Goal: Information Seeking & Learning: Learn about a topic

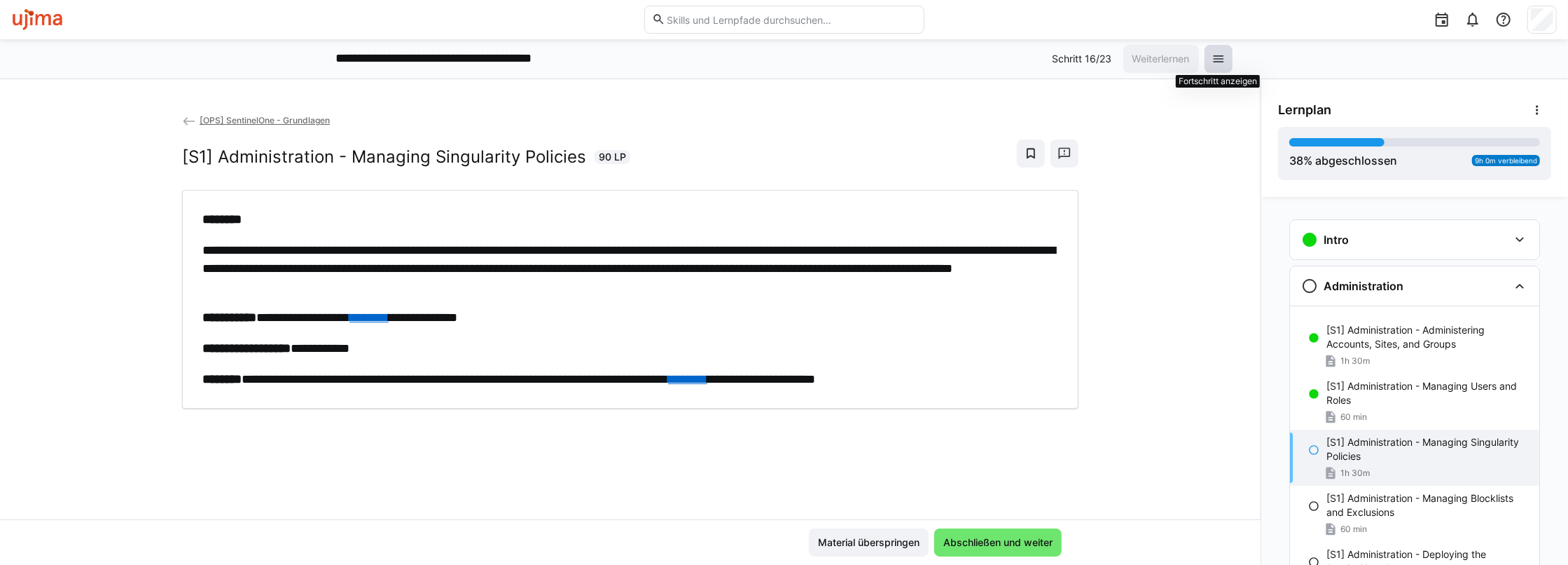
click at [1216, 56] on eds-icon at bounding box center [1218, 59] width 14 height 14
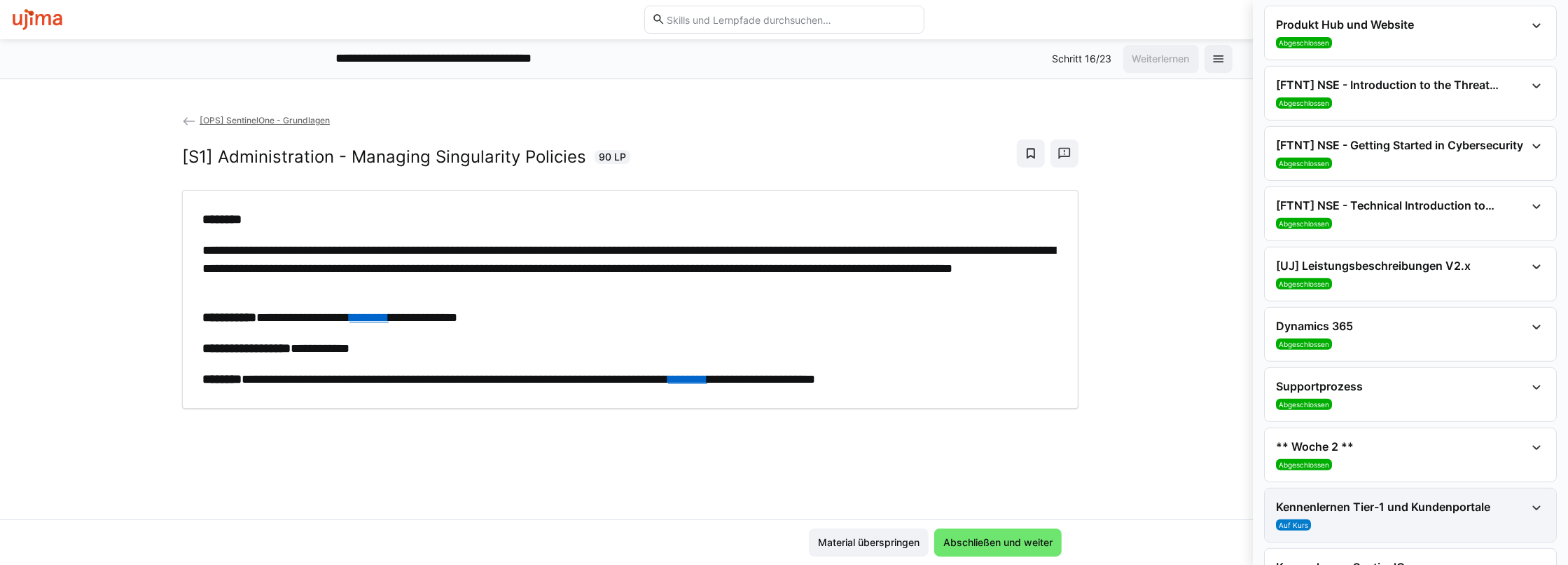
scroll to position [630, 0]
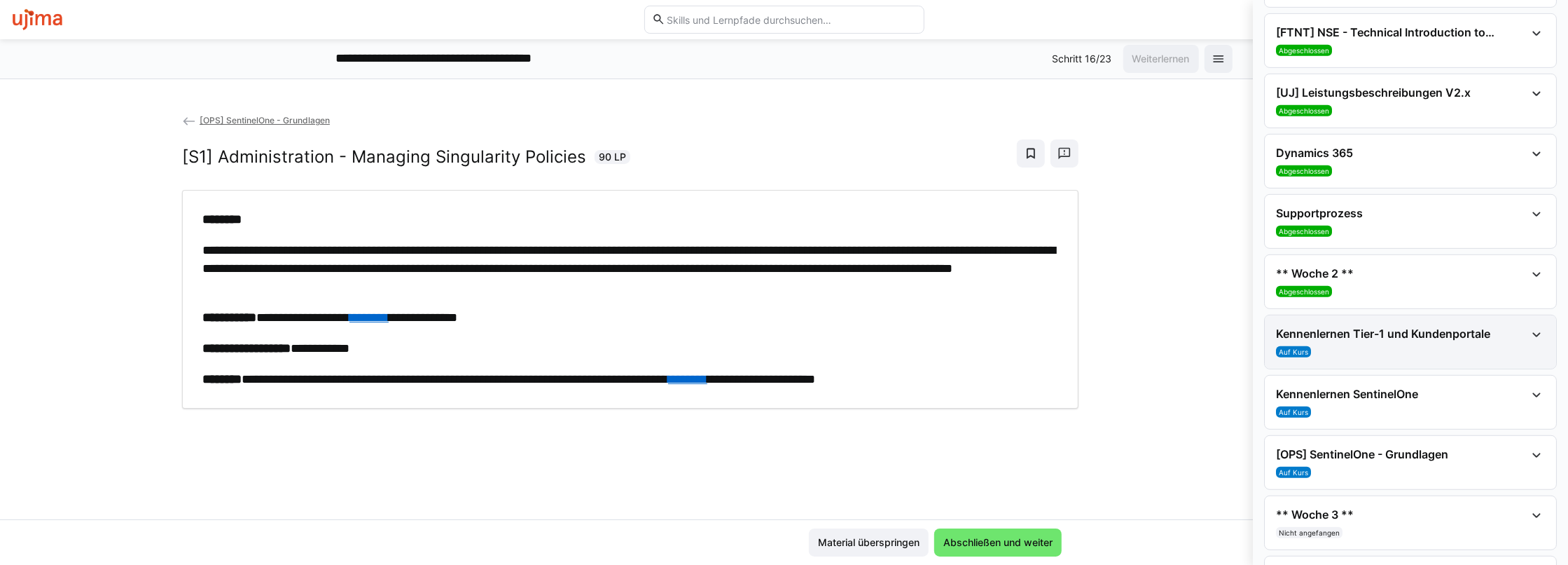
click at [1432, 332] on h4 "Kennenlernen Tier-1 und Kundenportale" at bounding box center [1401, 333] width 249 height 14
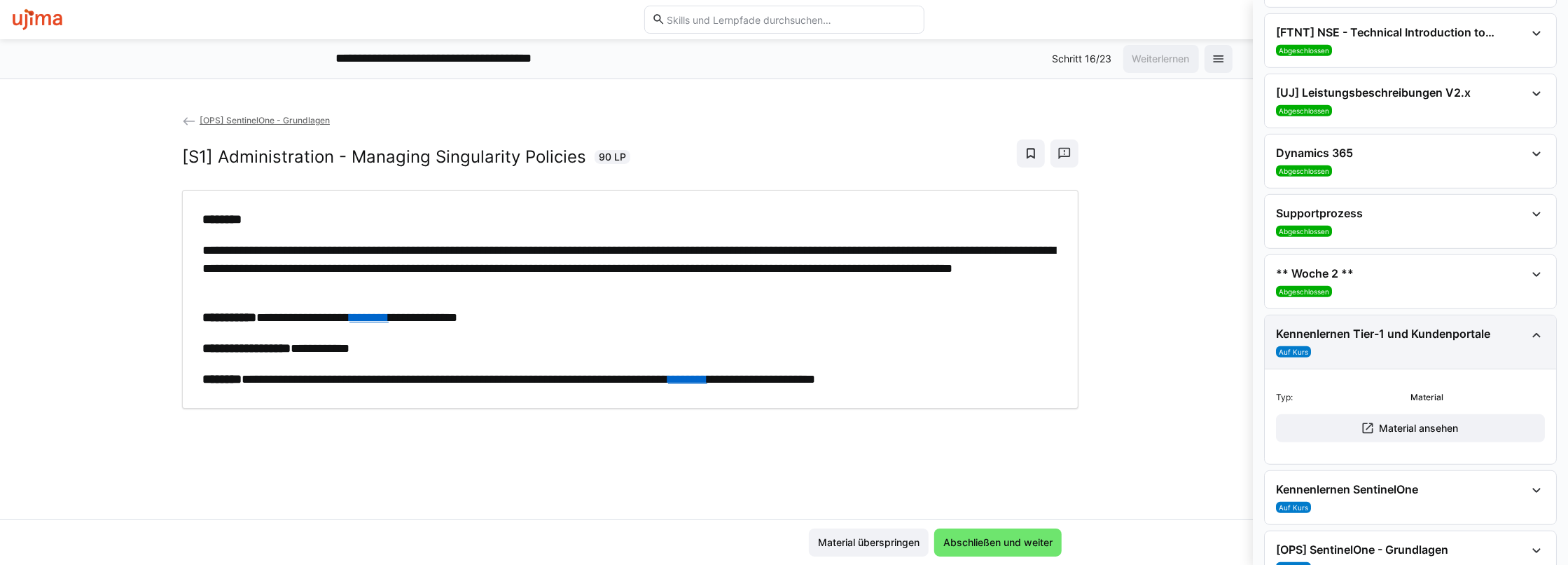
click at [1432, 332] on h4 "Kennenlernen Tier-1 und Kundenportale" at bounding box center [1401, 333] width 249 height 14
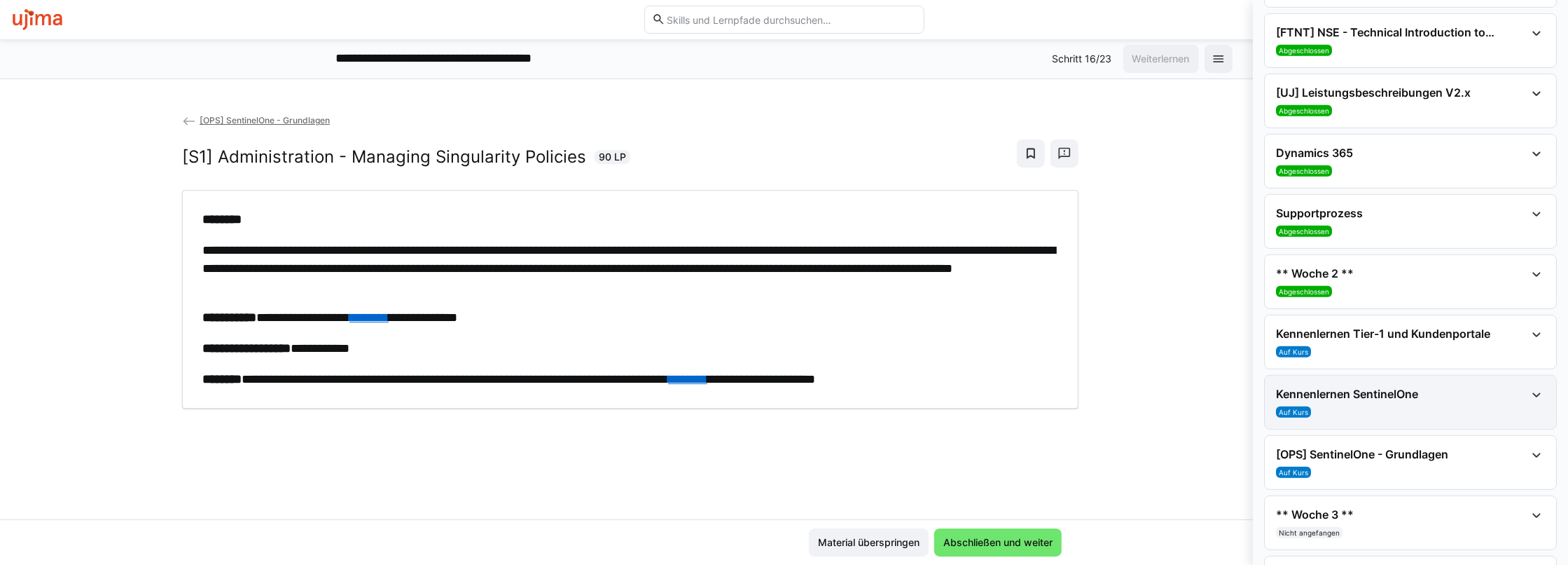
click at [1408, 388] on h4 "Kennenlernen SentinelOne" at bounding box center [1401, 394] width 249 height 14
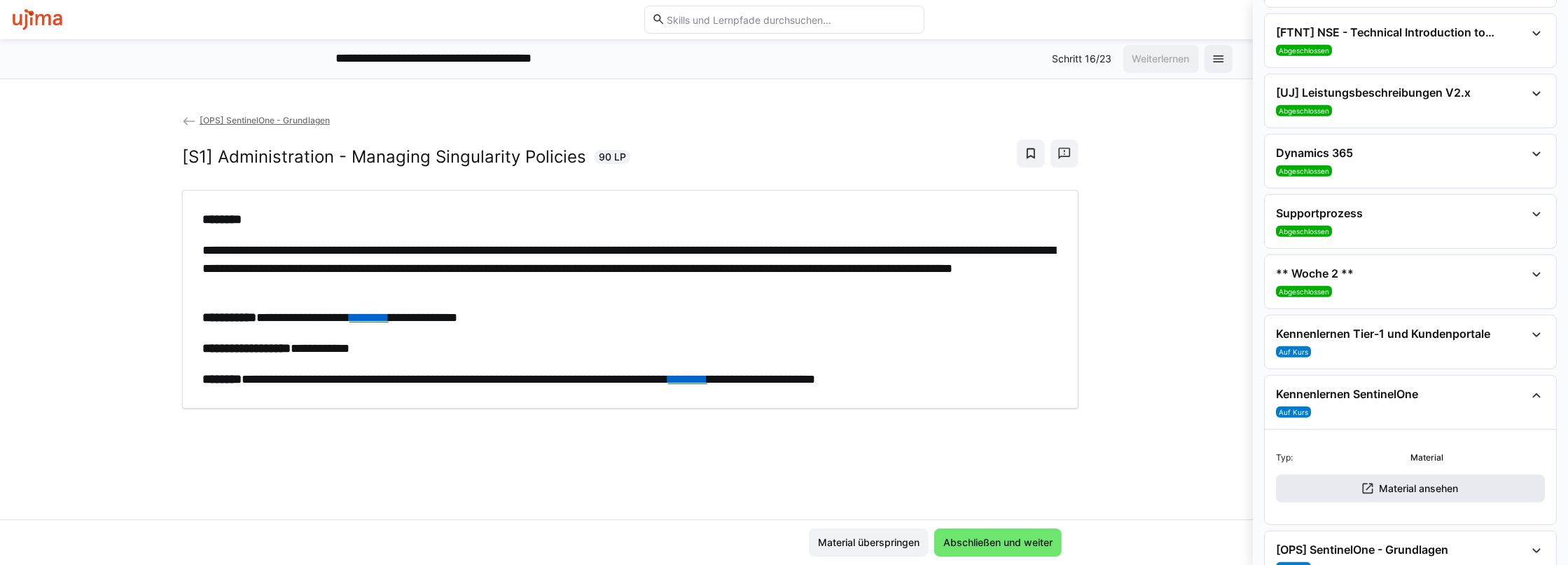
click at [1383, 481] on span "Material ansehen" at bounding box center [1418, 488] width 83 height 14
click at [36, 24] on img at bounding box center [37, 19] width 53 height 22
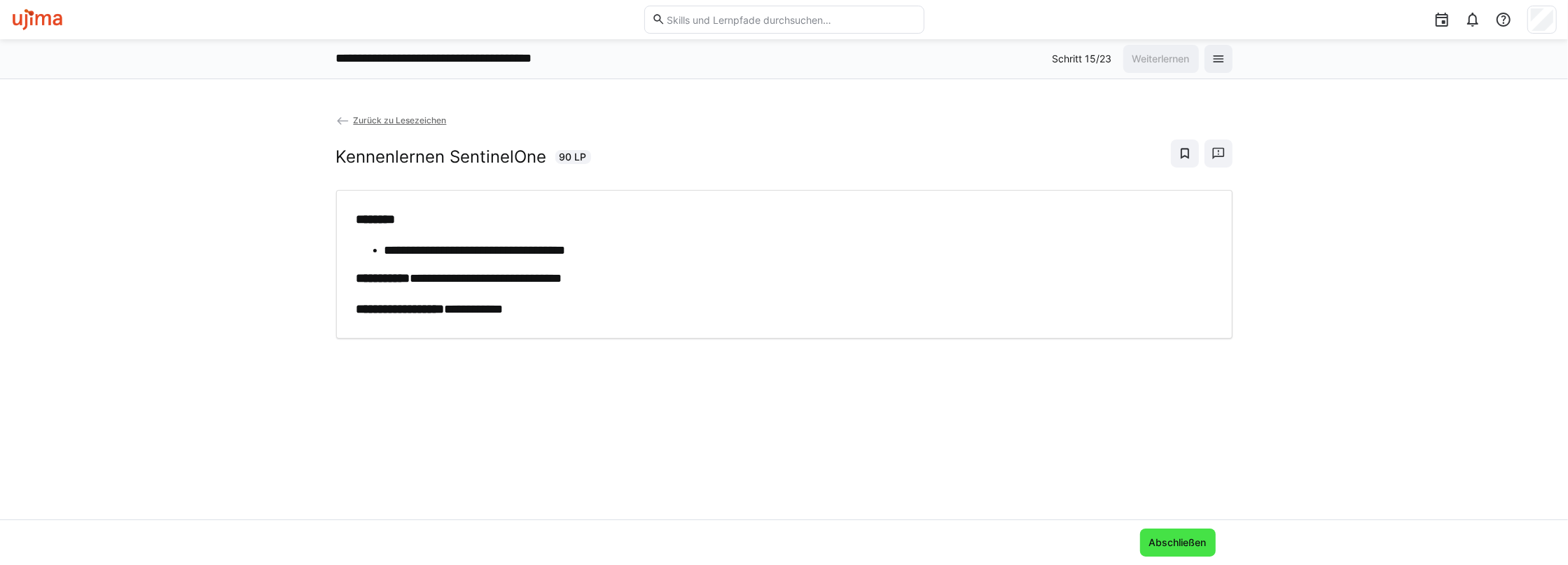
click at [1180, 542] on span "Abschließen" at bounding box center [1177, 542] width 62 height 14
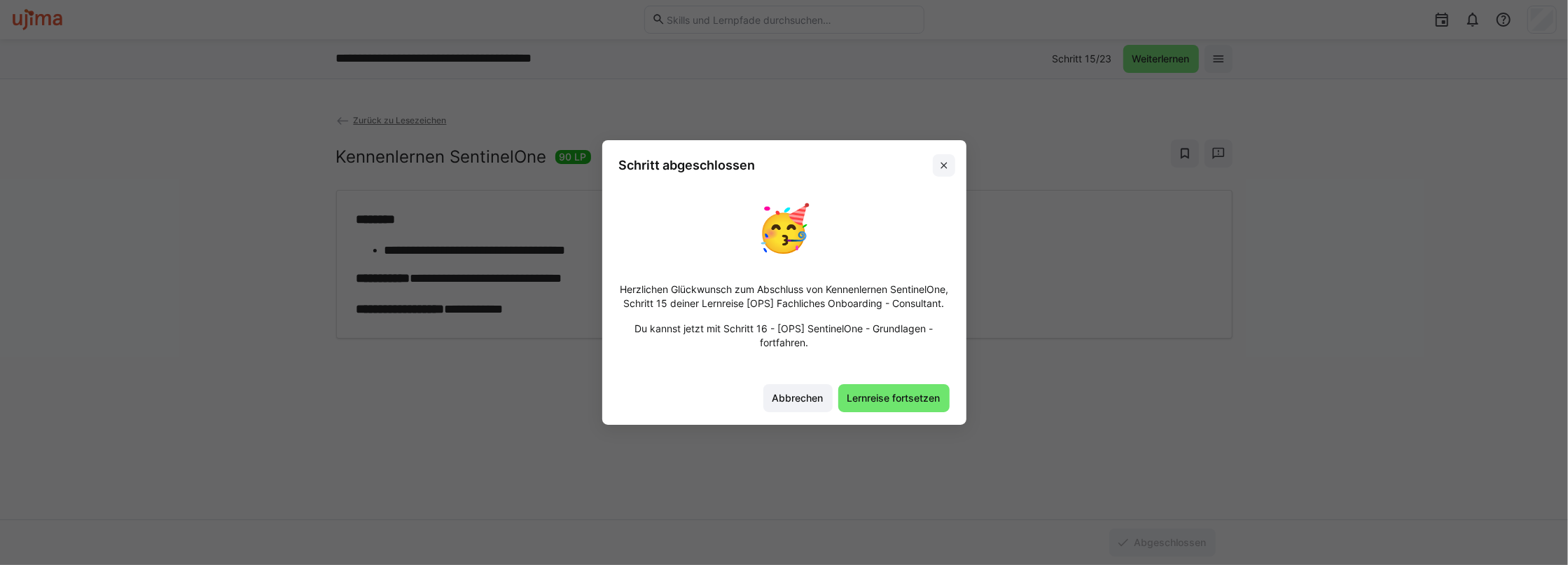
click at [934, 157] on span at bounding box center [944, 165] width 22 height 22
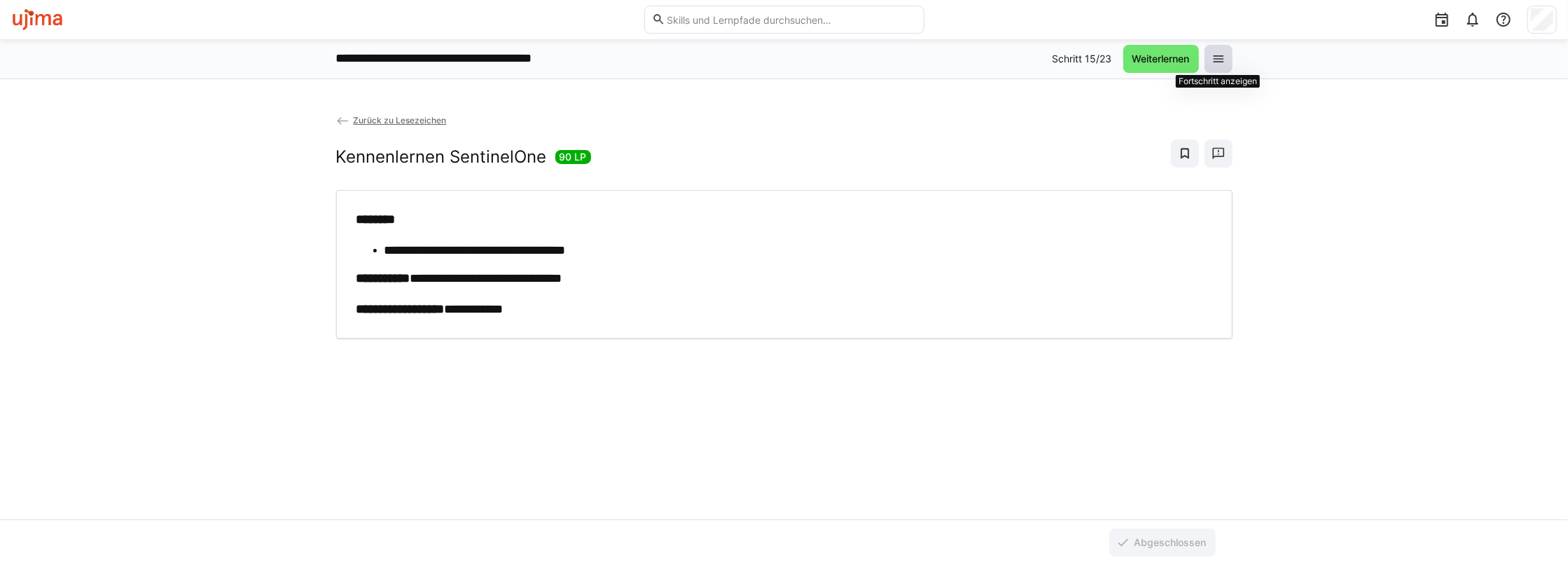
click at [1206, 52] on span at bounding box center [1218, 59] width 28 height 28
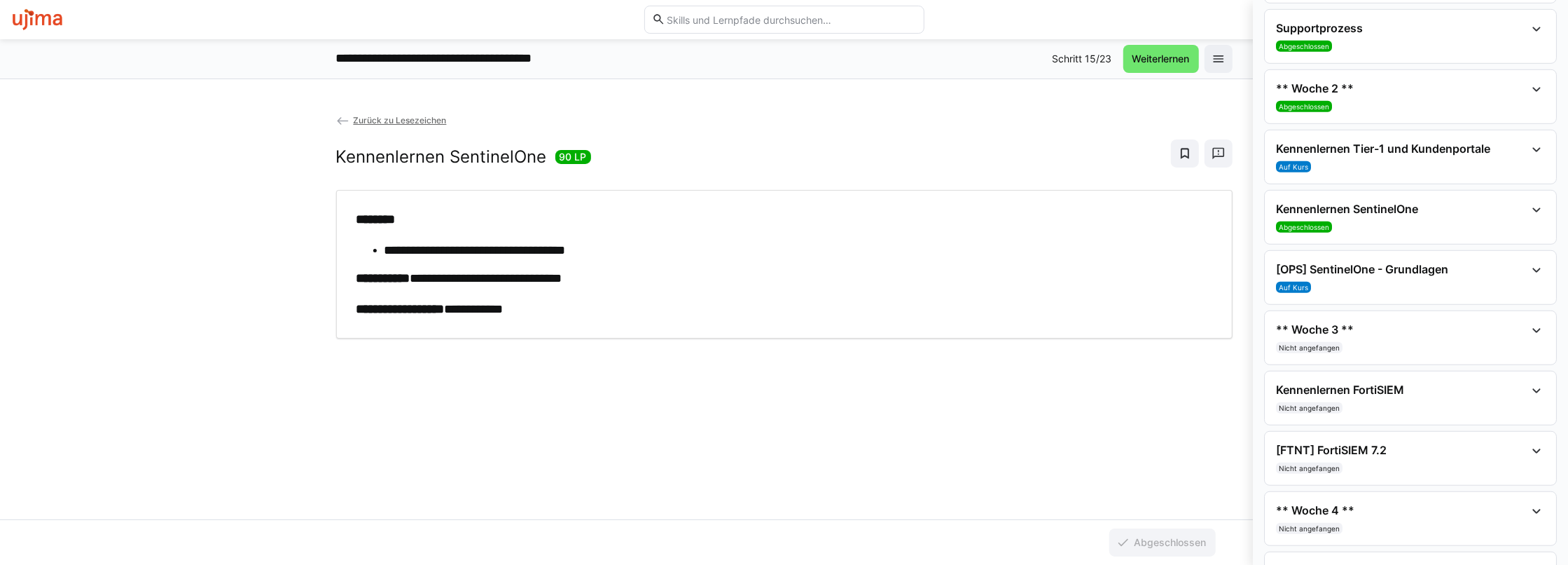
scroll to position [767, 0]
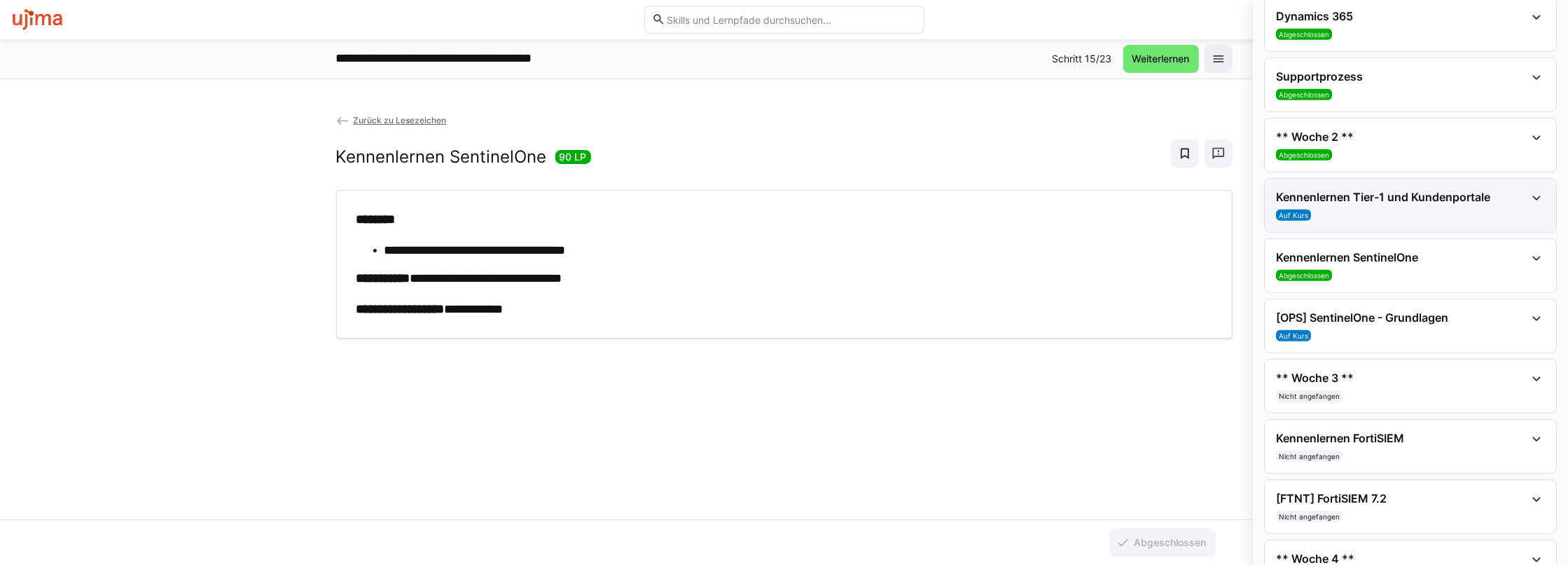
click at [1368, 210] on div "Auf Kurs" at bounding box center [1401, 215] width 249 height 11
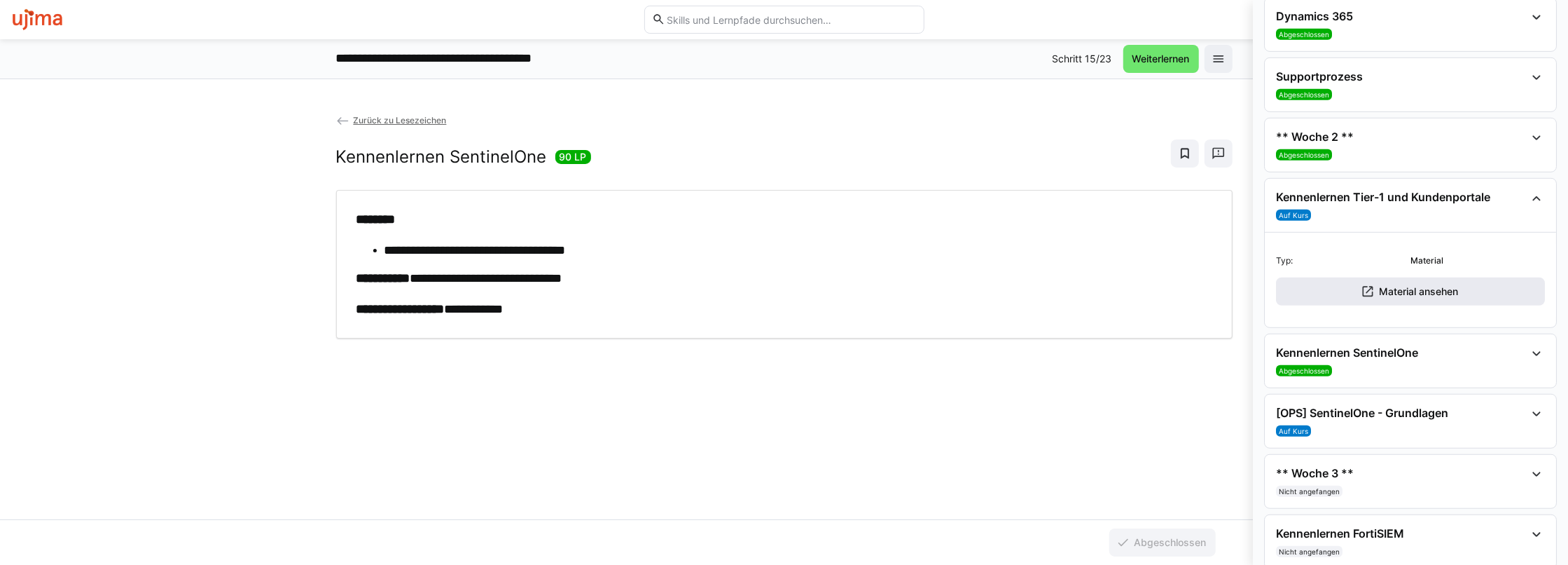
click at [1366, 285] on eds-icon at bounding box center [1367, 291] width 14 height 14
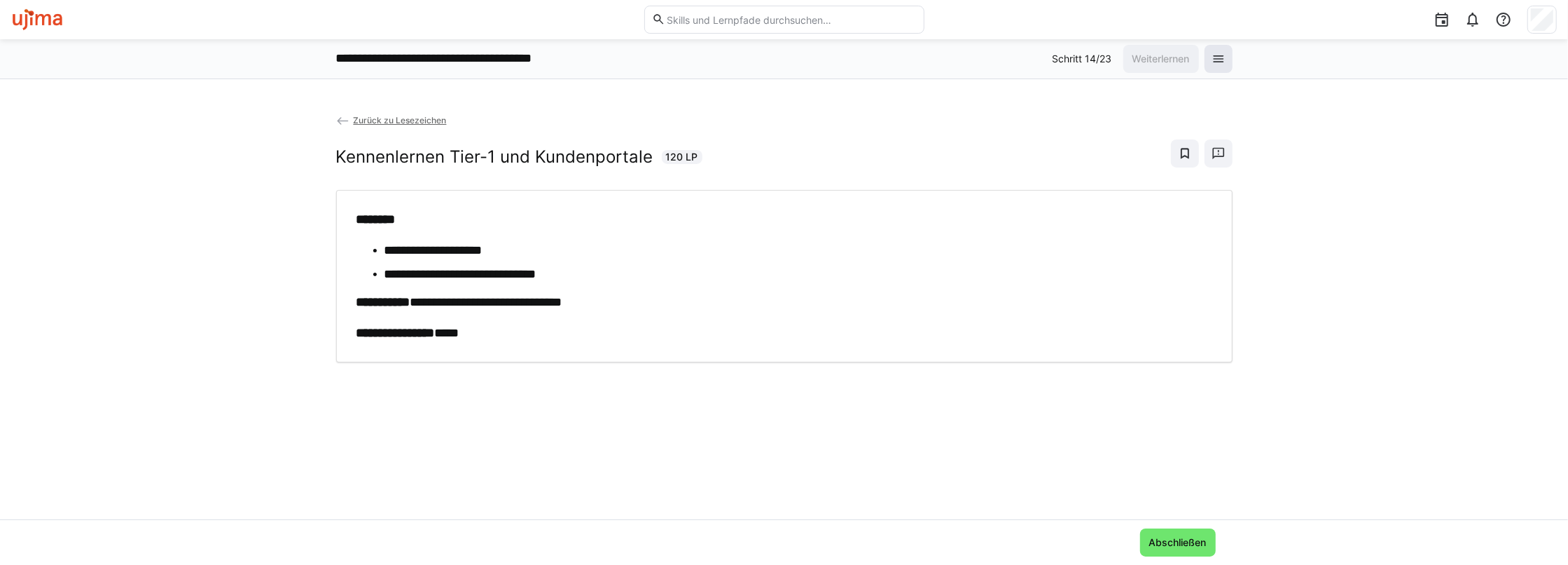
click at [1216, 55] on eds-icon at bounding box center [1218, 59] width 14 height 14
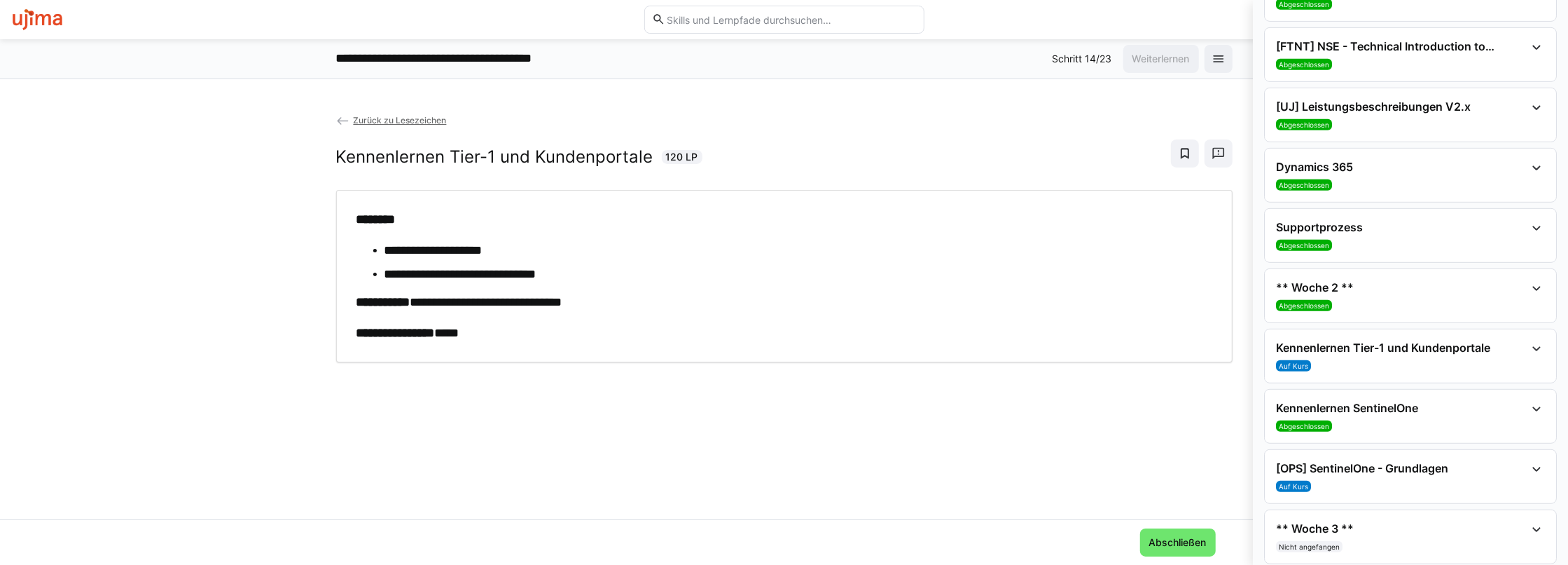
scroll to position [701, 0]
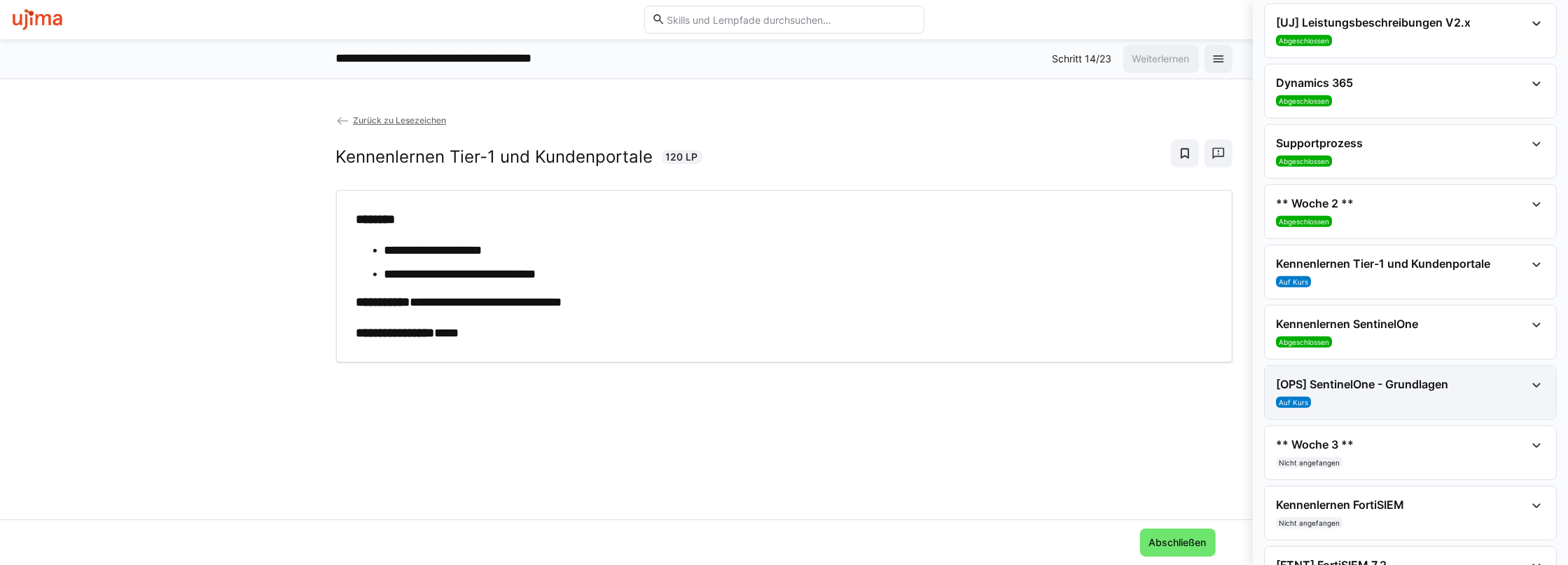
click at [1351, 379] on h4 "[OPS] SentinelOne - Grundlagen" at bounding box center [1401, 383] width 249 height 14
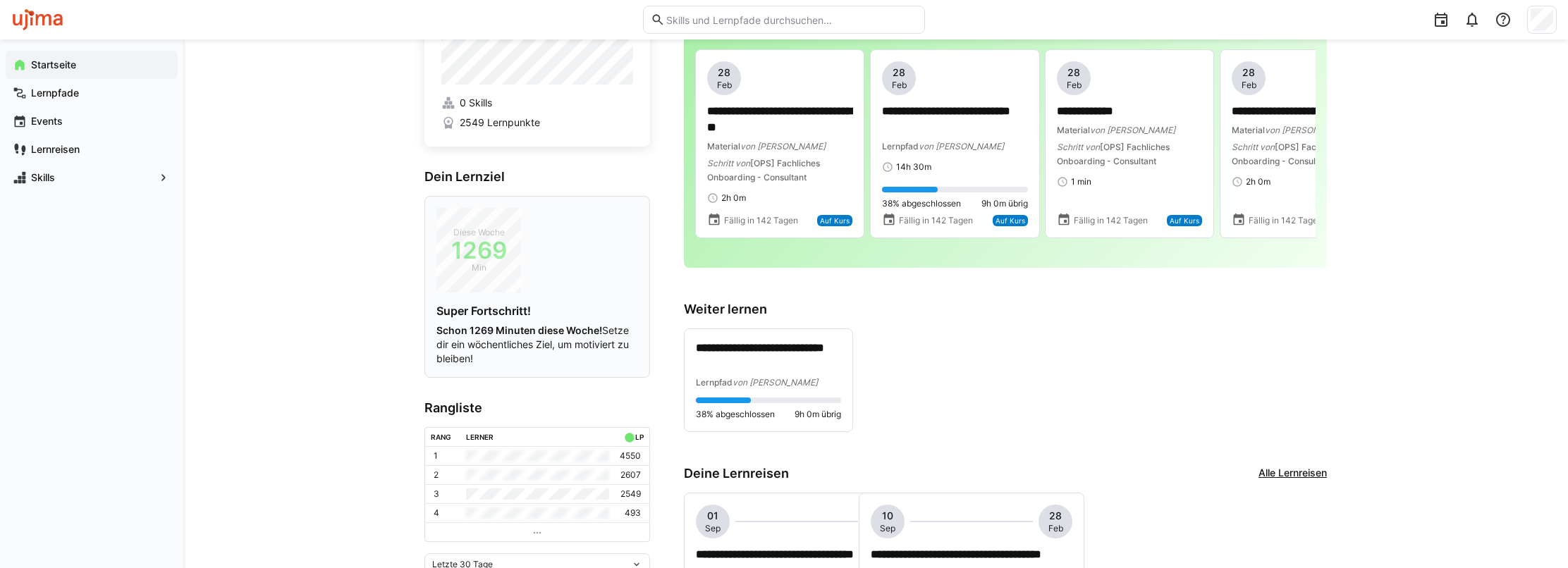
scroll to position [211, 0]
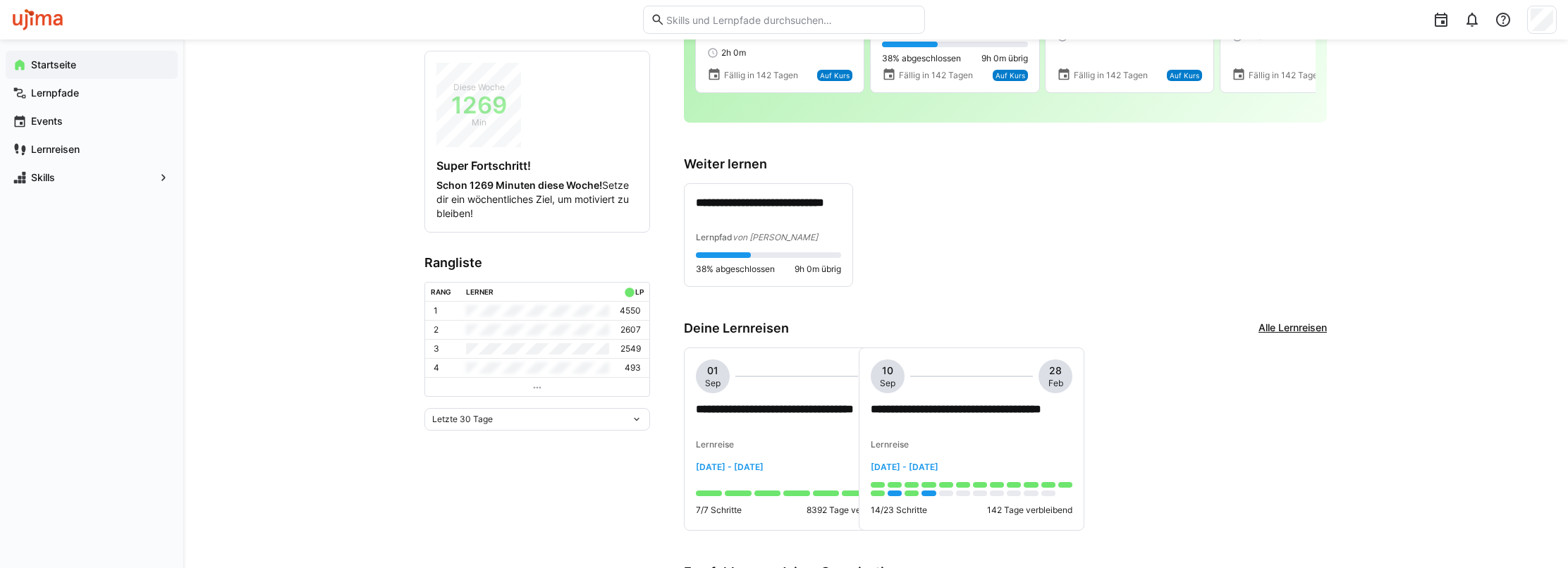
click at [491, 417] on span "Letzte 30 Tage" at bounding box center [462, 419] width 60 height 11
click at [473, 453] on span "Letzte 7 Tage" at bounding box center [537, 446] width 225 height 22
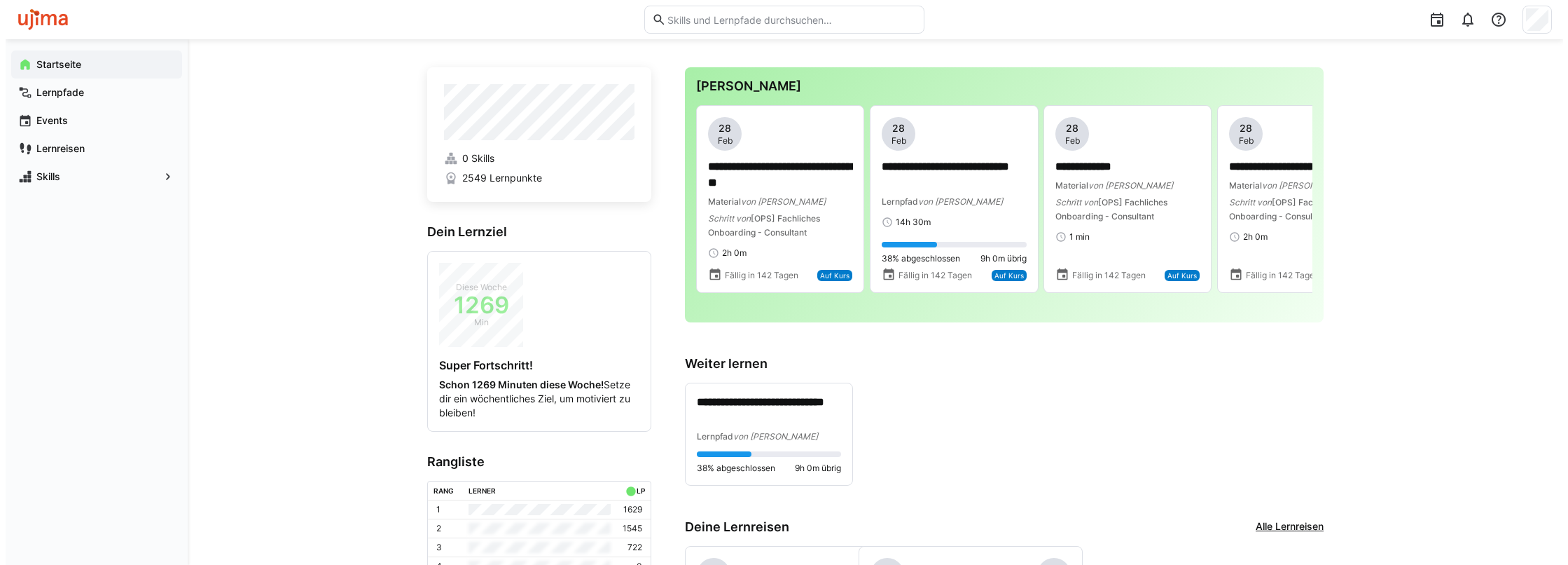
scroll to position [0, 0]
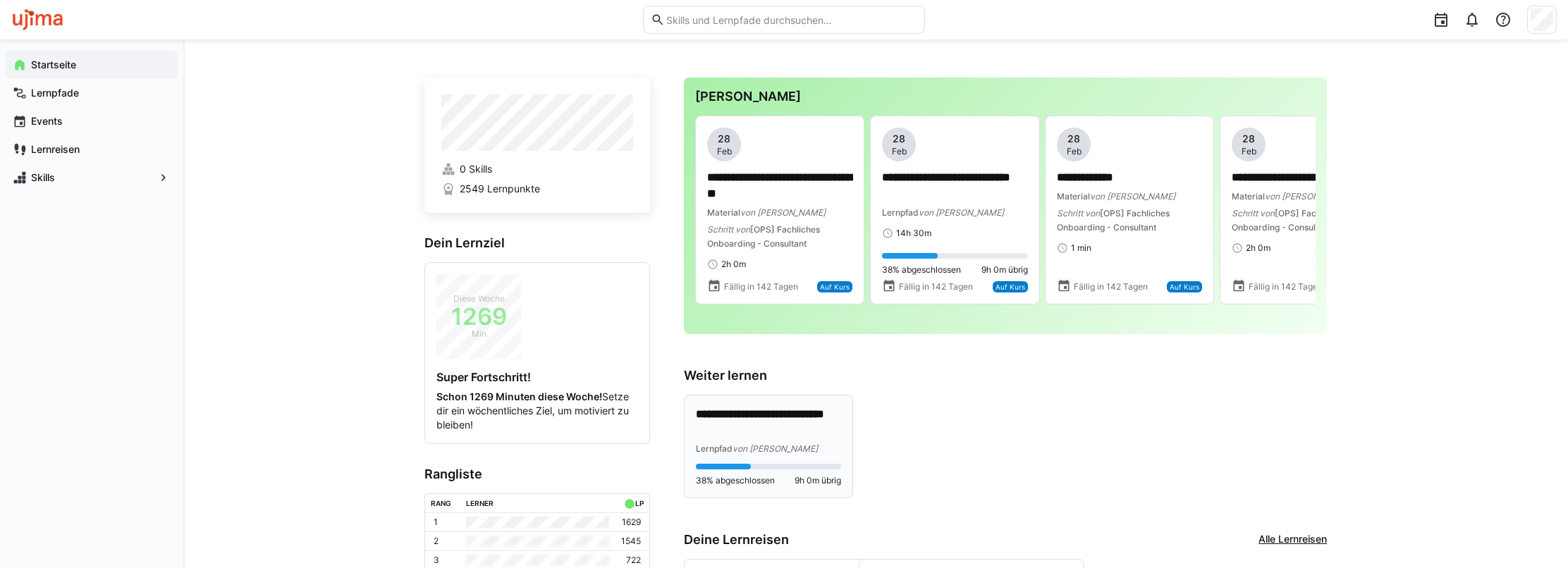
click at [774, 414] on p "**********" at bounding box center [769, 422] width 146 height 32
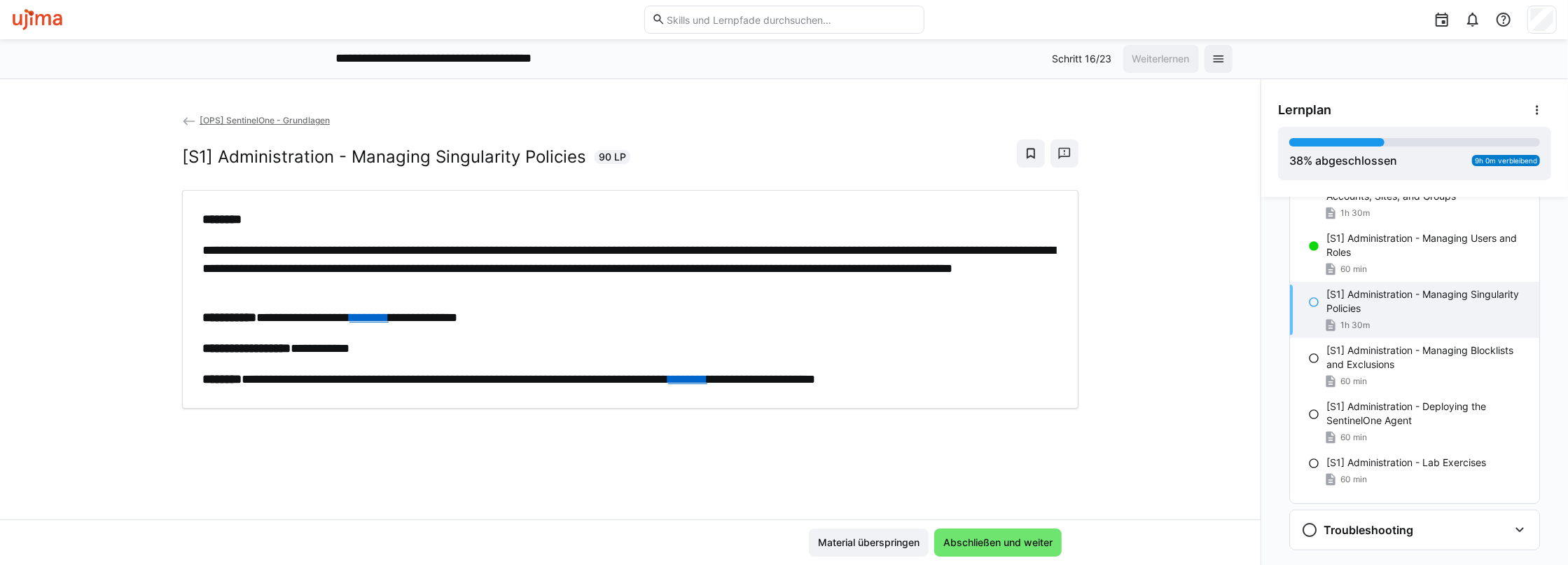
scroll to position [174, 0]
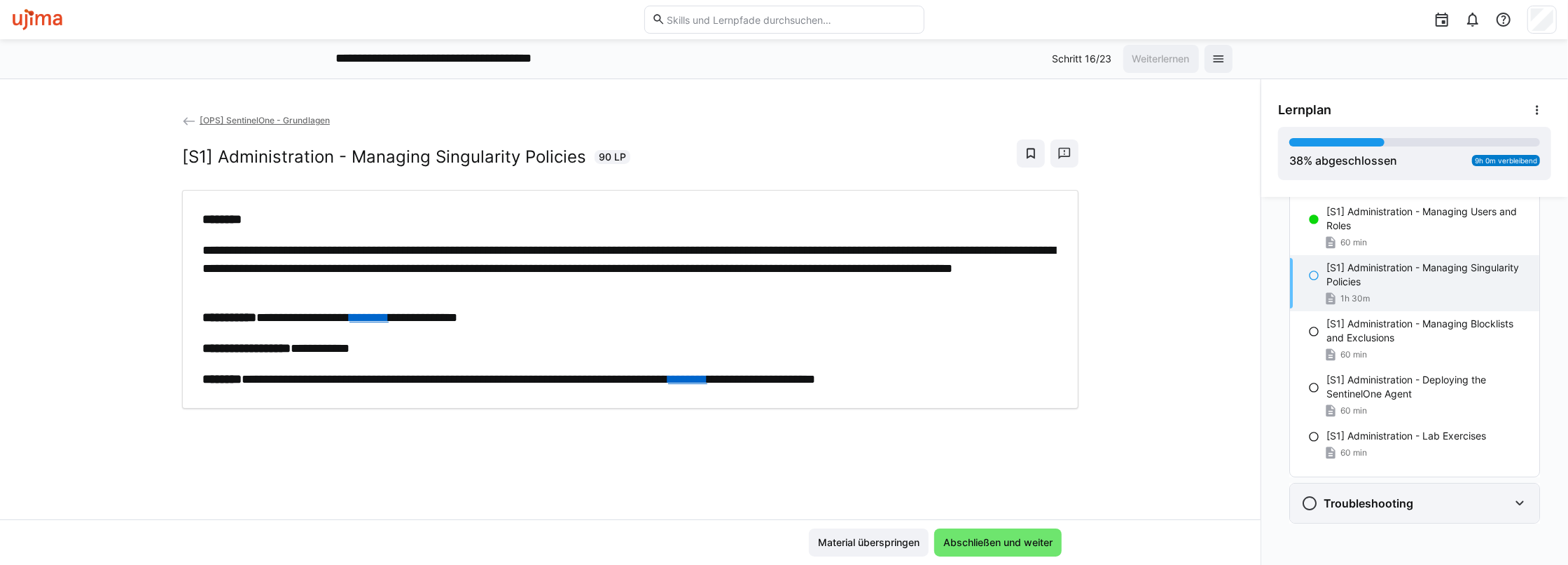
click at [1478, 509] on div "Troubleshooting" at bounding box center [1405, 503] width 207 height 17
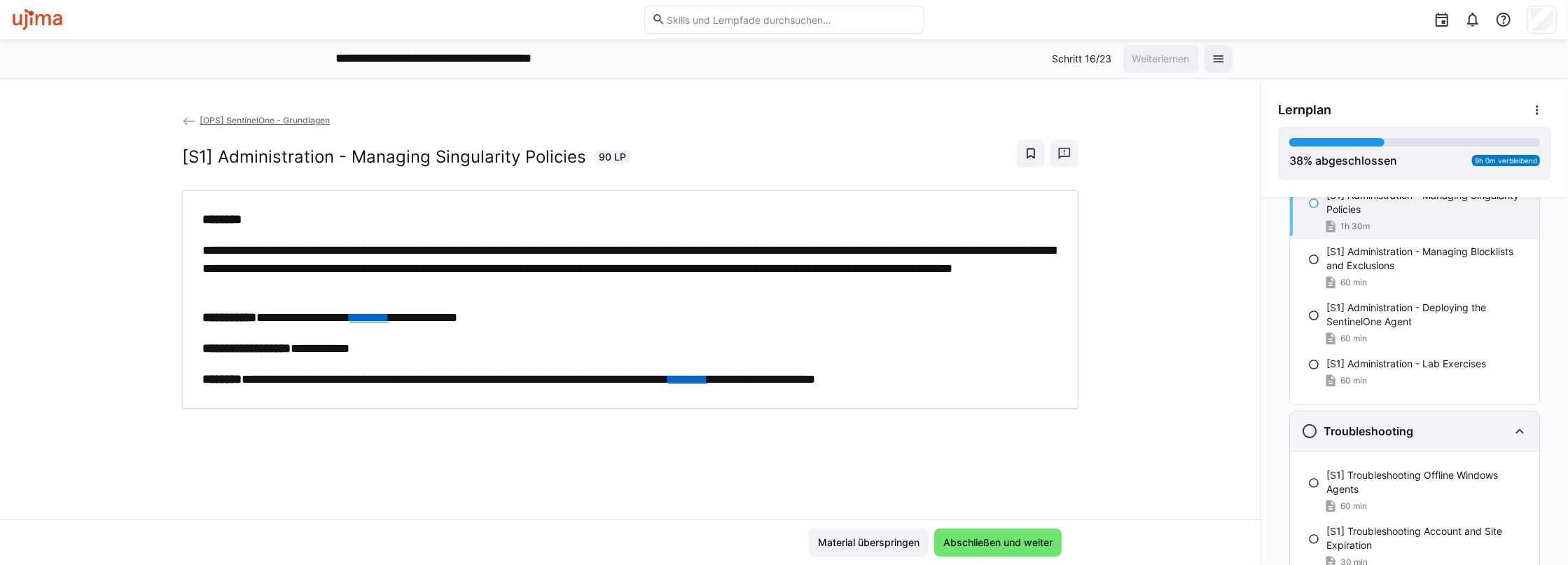
scroll to position [455, 0]
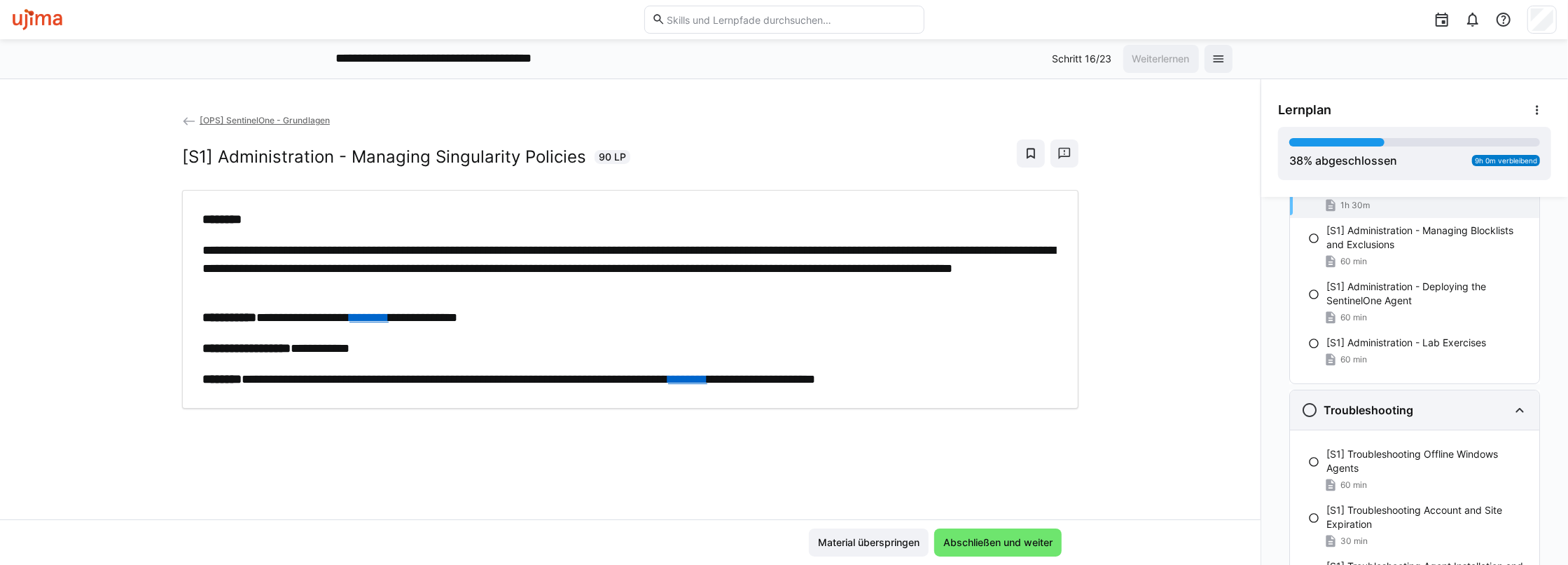
click at [1342, 403] on h3 "Troubleshooting" at bounding box center [1368, 409] width 90 height 14
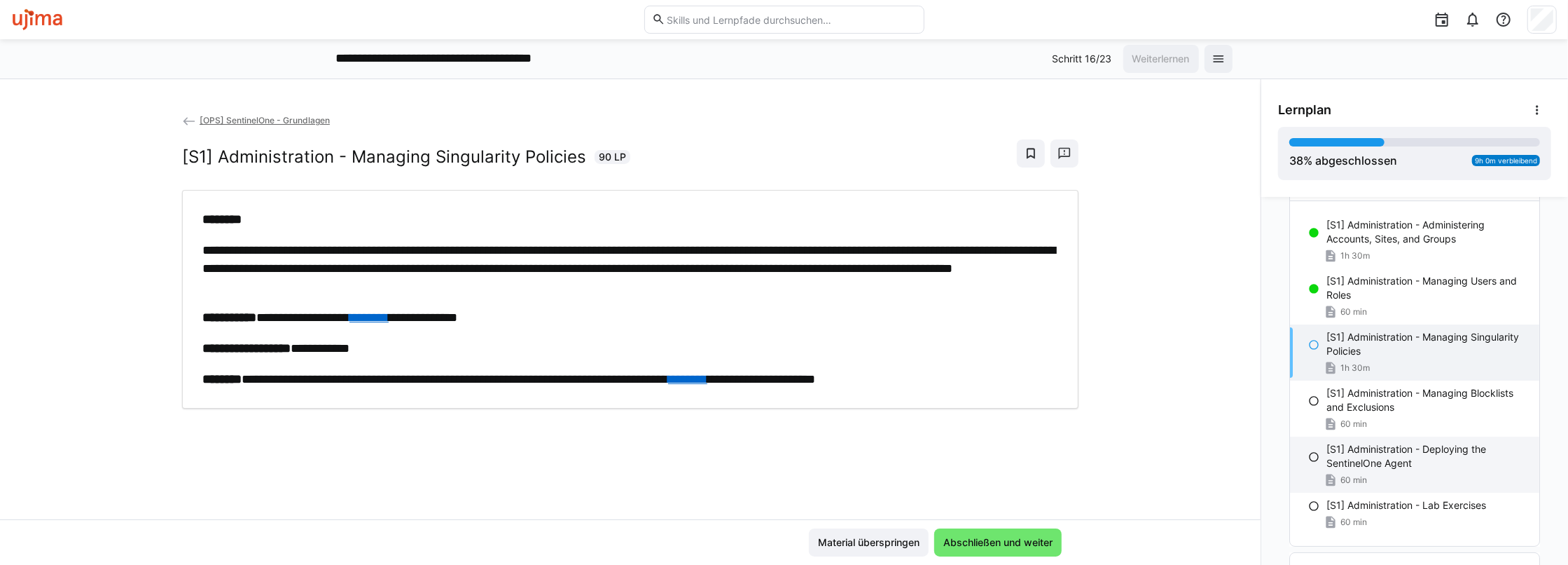
scroll to position [105, 0]
click at [707, 373] on link "********" at bounding box center [687, 379] width 39 height 13
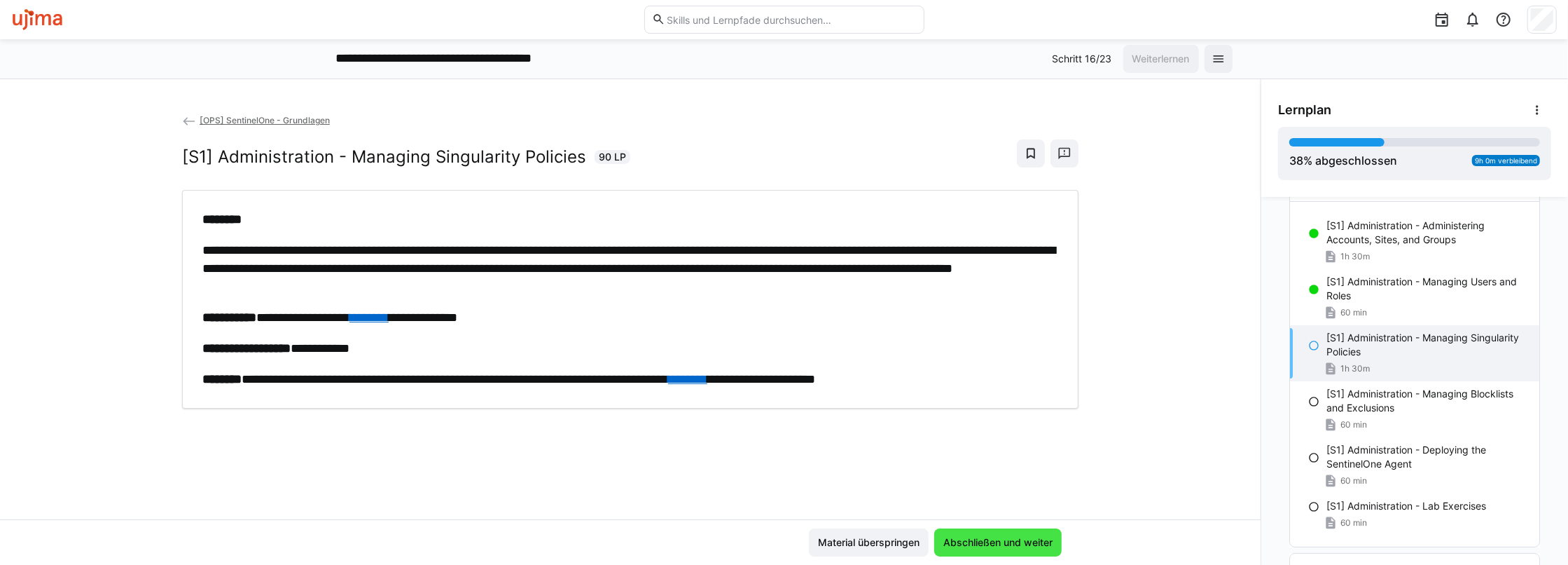
click at [976, 535] on span "Abschließen und weiter" at bounding box center [997, 542] width 113 height 14
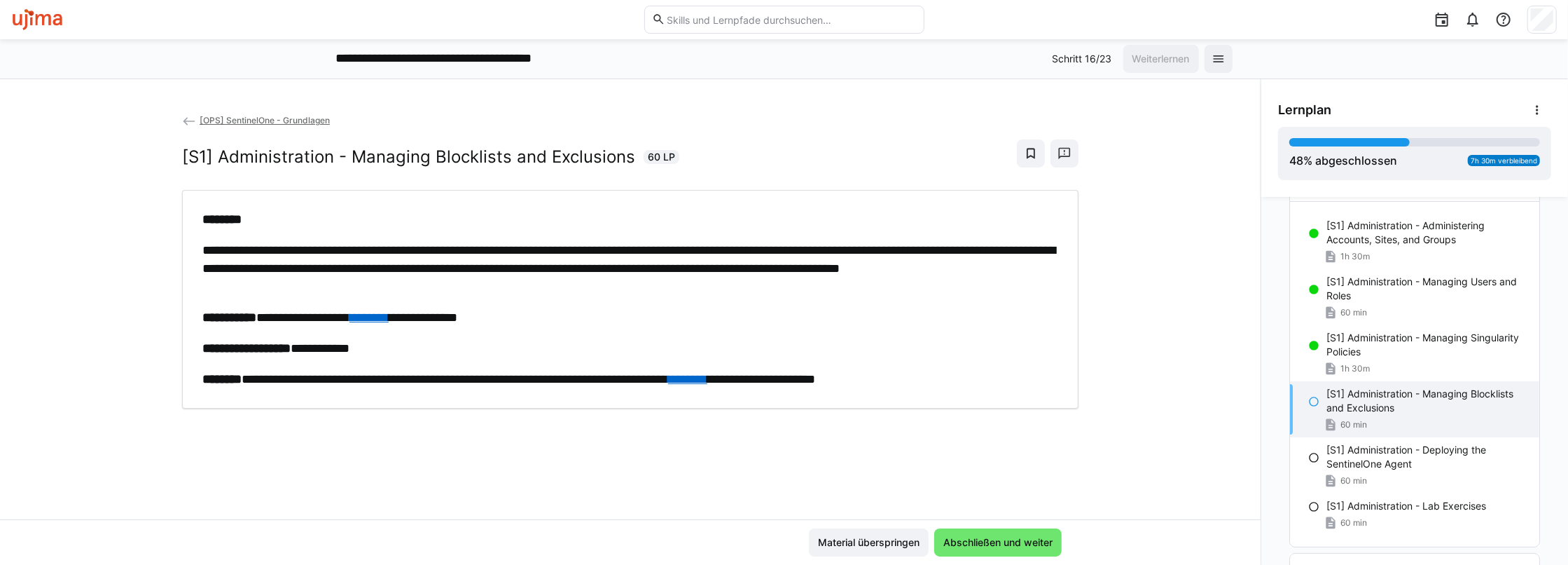
click at [388, 312] on link "********" at bounding box center [369, 317] width 39 height 13
